Goal: Task Accomplishment & Management: Manage account settings

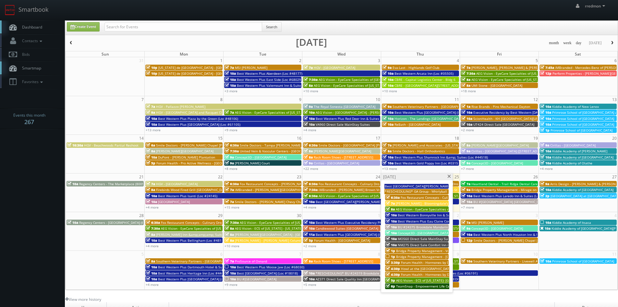
scroll to position [32, 0]
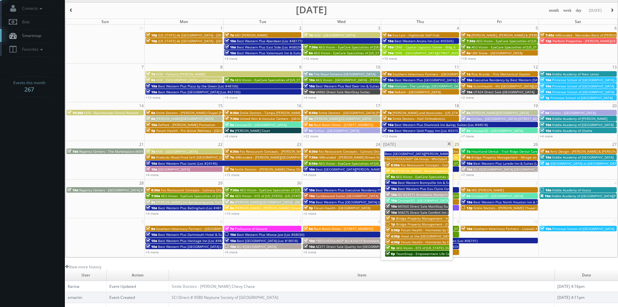
click at [451, 143] on span at bounding box center [449, 144] width 4 height 4
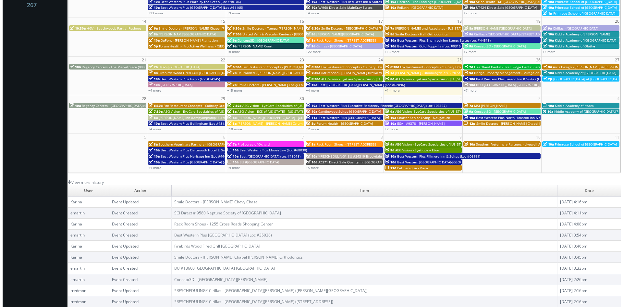
scroll to position [19, 0]
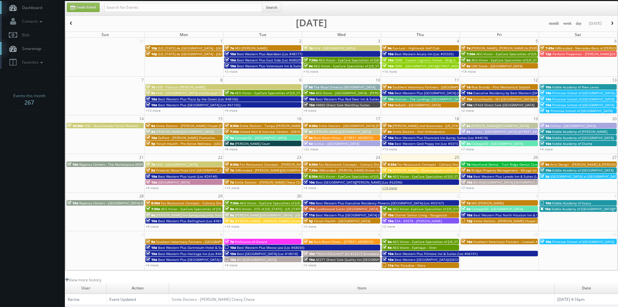
click at [391, 187] on link "+14 more" at bounding box center [389, 187] width 15 height 5
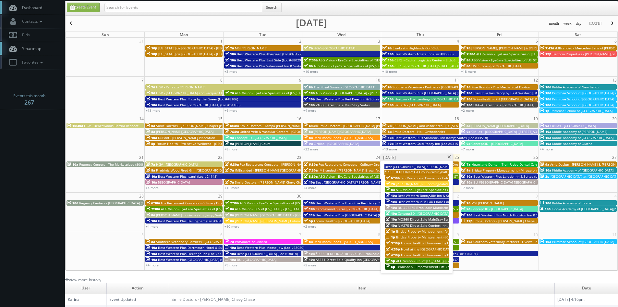
click at [450, 156] on span at bounding box center [449, 157] width 4 height 4
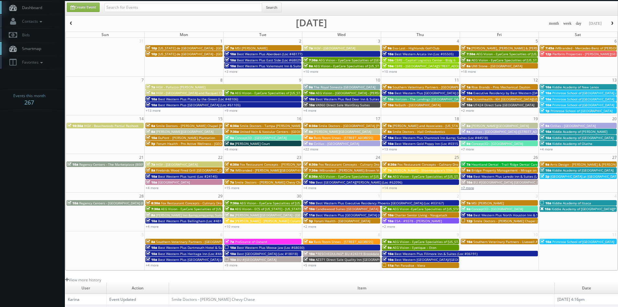
click at [473, 188] on link "+7 more" at bounding box center [467, 187] width 13 height 5
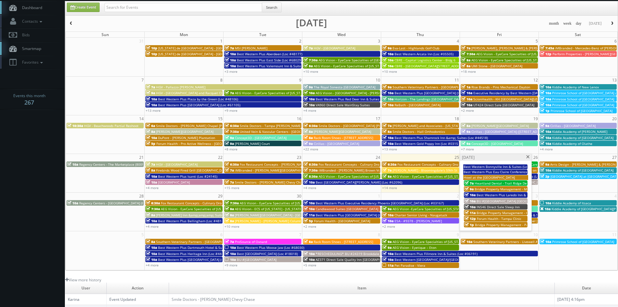
click at [529, 156] on span at bounding box center [528, 157] width 4 height 4
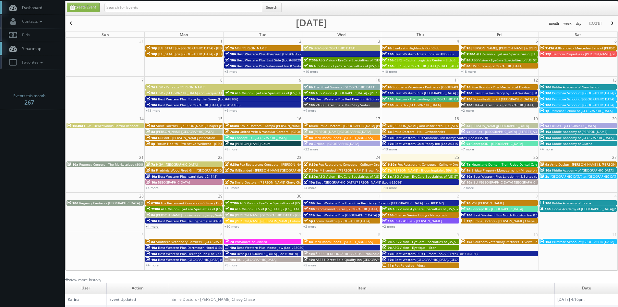
click at [154, 227] on link "+4 more" at bounding box center [152, 226] width 13 height 5
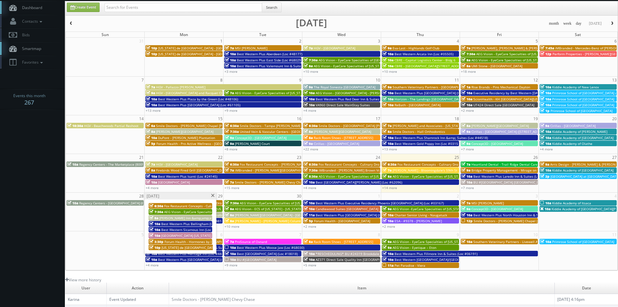
click at [214, 196] on span at bounding box center [213, 196] width 4 height 4
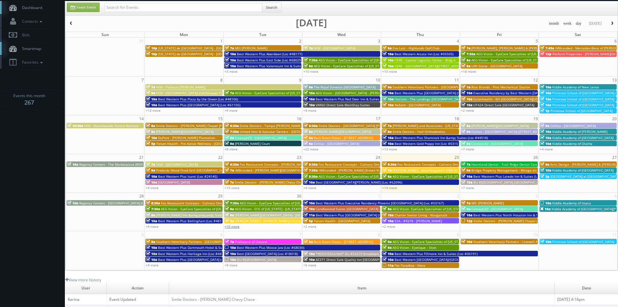
click at [236, 228] on link "+10 more" at bounding box center [232, 226] width 15 height 5
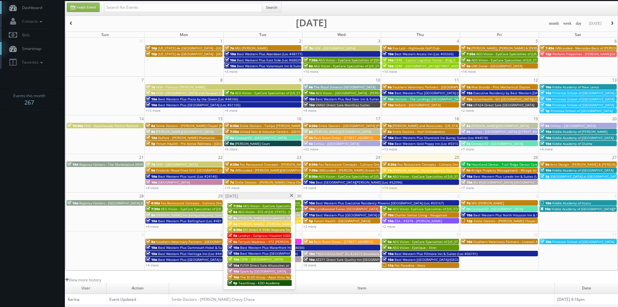
click at [292, 196] on span at bounding box center [292, 196] width 4 height 4
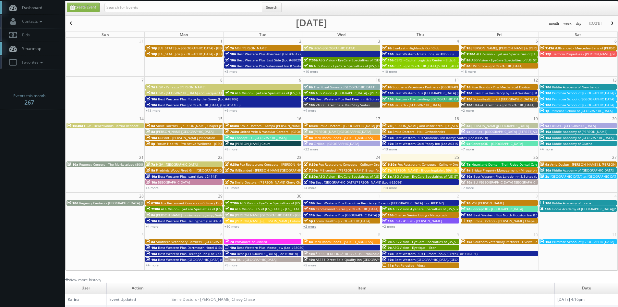
click at [315, 226] on link "+2 more" at bounding box center [310, 226] width 13 height 5
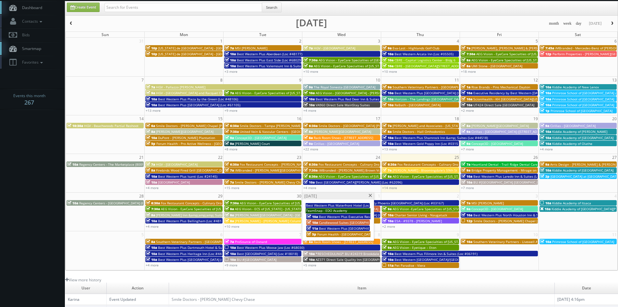
click at [369, 194] on span at bounding box center [370, 196] width 4 height 4
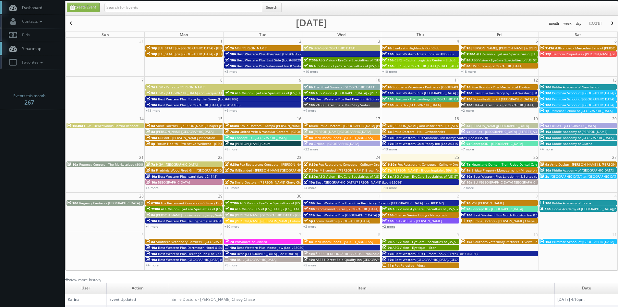
click at [389, 226] on link "+2 more" at bounding box center [388, 226] width 13 height 5
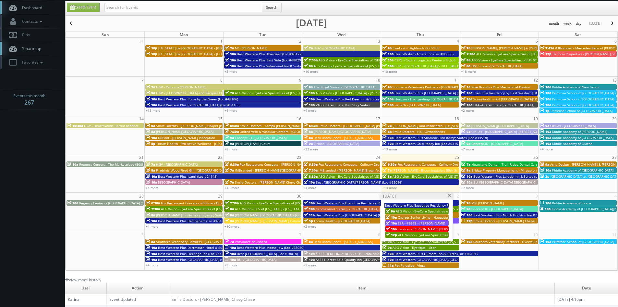
click at [450, 197] on span at bounding box center [449, 196] width 4 height 4
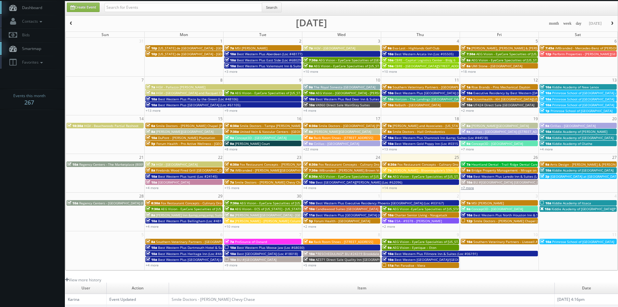
click at [469, 189] on link "+7 more" at bounding box center [467, 187] width 13 height 5
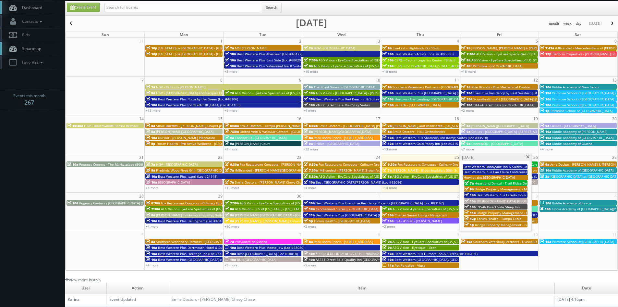
click at [529, 156] on span at bounding box center [528, 157] width 4 height 4
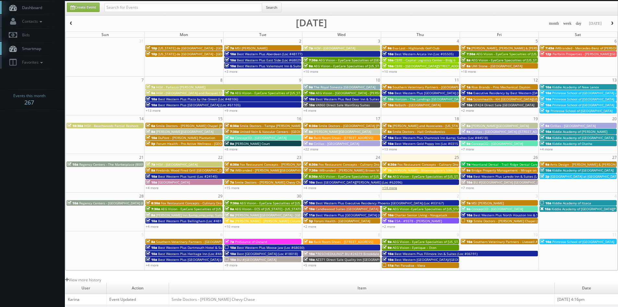
click at [393, 188] on link "+14 more" at bounding box center [389, 187] width 15 height 5
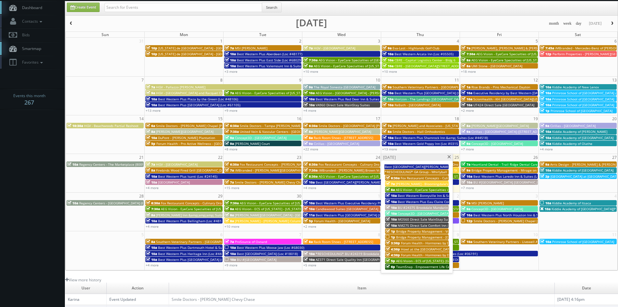
click at [410, 248] on span "Howl at the [GEOGRAPHIC_DATA]" at bounding box center [426, 249] width 51 height 5
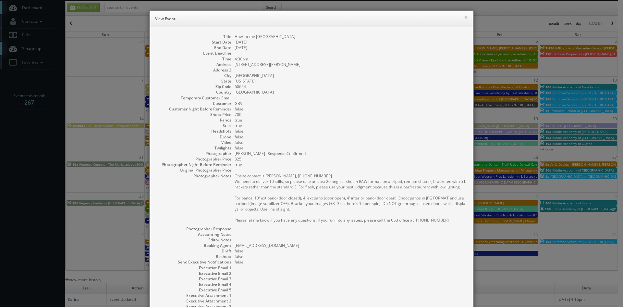
scroll to position [54, 0]
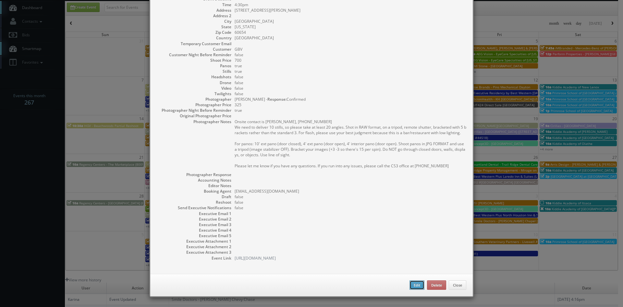
click at [410, 288] on button "Edit" at bounding box center [417, 285] width 15 height 10
type input "Howl at the [GEOGRAPHIC_DATA]"
type input "[STREET_ADDRESS][PERSON_NAME]"
type input "[GEOGRAPHIC_DATA]"
type input "60654"
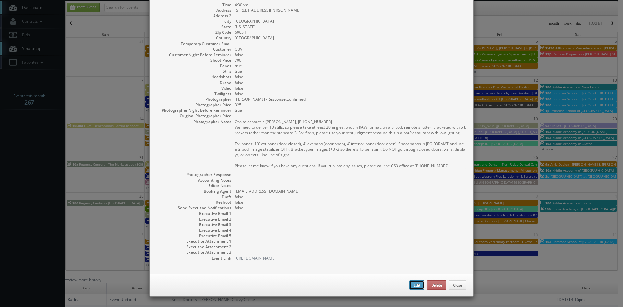
type input "700"
checkbox input "true"
type input "[DATE]"
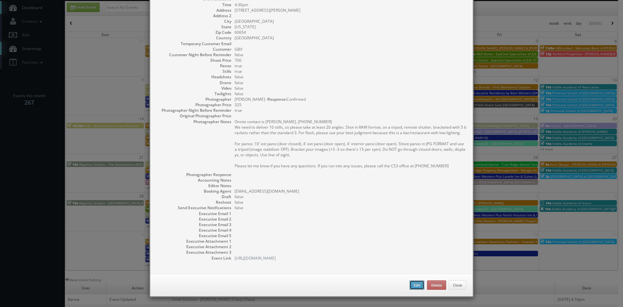
type input "4:30pm"
checkbox input "true"
type textarea "Onsite contact is [PERSON_NAME], [PHONE_NUMBER] We need to deliver 10 stills, s…"
select select "[US_STATE]"
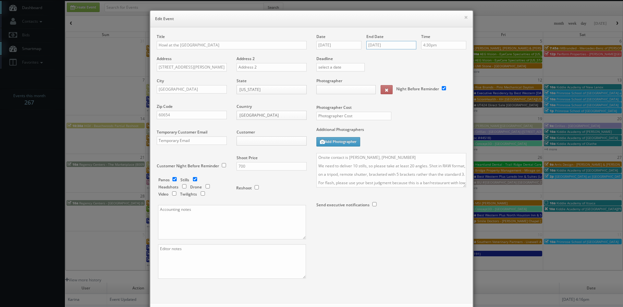
click at [379, 47] on input "[DATE]" at bounding box center [391, 45] width 50 height 8
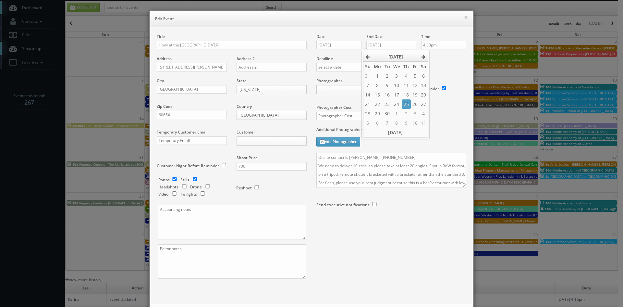
click at [403, 104] on td "25" at bounding box center [406, 103] width 9 height 9
type input "[DATE]"
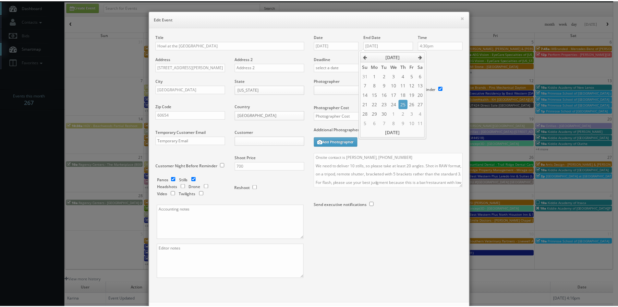
scroll to position [30, 0]
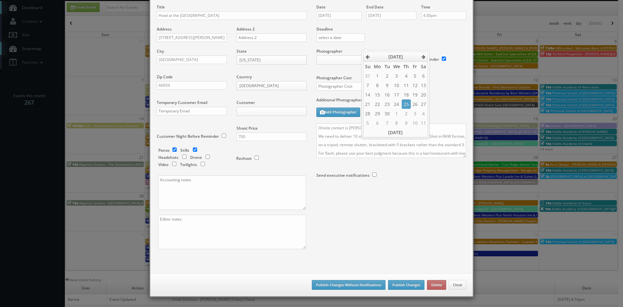
type input "700"
type input "325"
select select "[EMAIL_ADDRESS][DOMAIN_NAME]"
select select "[PERSON_NAME][EMAIL_ADDRESS][PERSON_NAME][DOMAIN_NAME]"
click at [352, 285] on button "Publish Changes Without Notifications" at bounding box center [349, 285] width 74 height 10
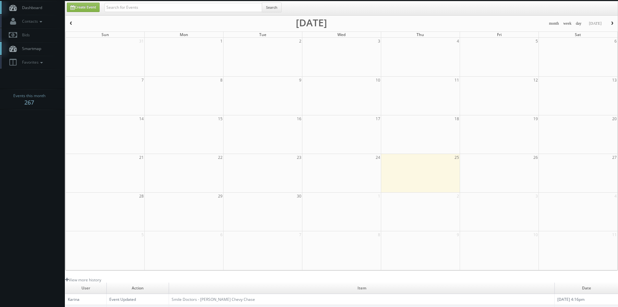
scroll to position [0, 0]
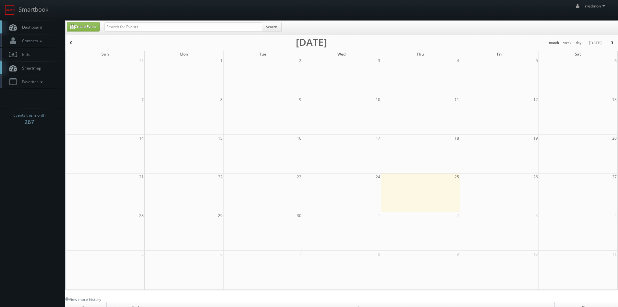
click at [42, 27] on span "Dashboard" at bounding box center [30, 27] width 23 height 6
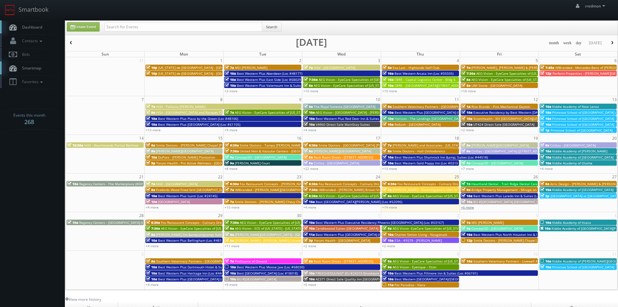
click at [468, 208] on link "+6 more" at bounding box center [467, 207] width 13 height 5
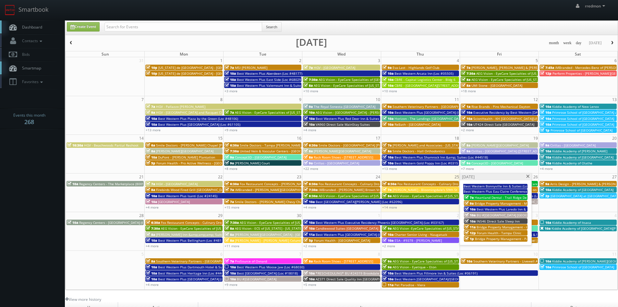
click at [527, 176] on span at bounding box center [528, 177] width 4 height 4
